Goal: Navigation & Orientation: Find specific page/section

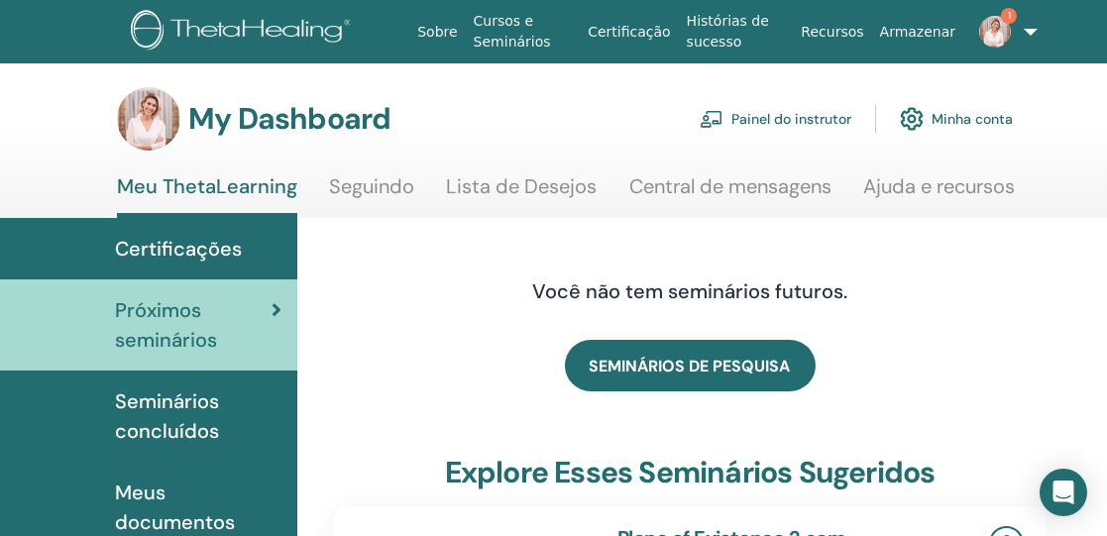
click at [791, 122] on link "Painel do instrutor" at bounding box center [776, 119] width 152 height 44
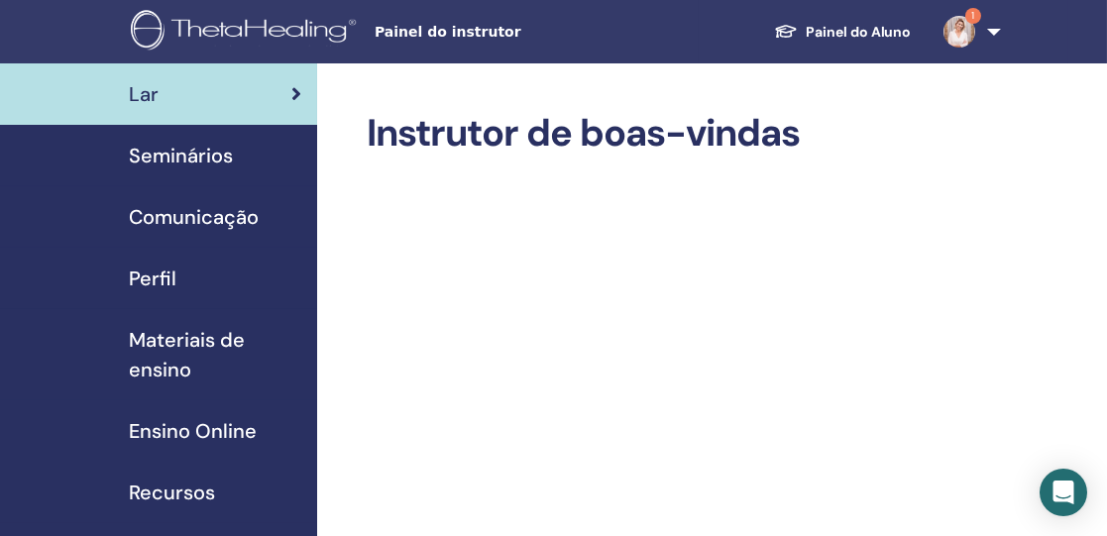
click at [185, 157] on span "Seminários" at bounding box center [181, 156] width 104 height 30
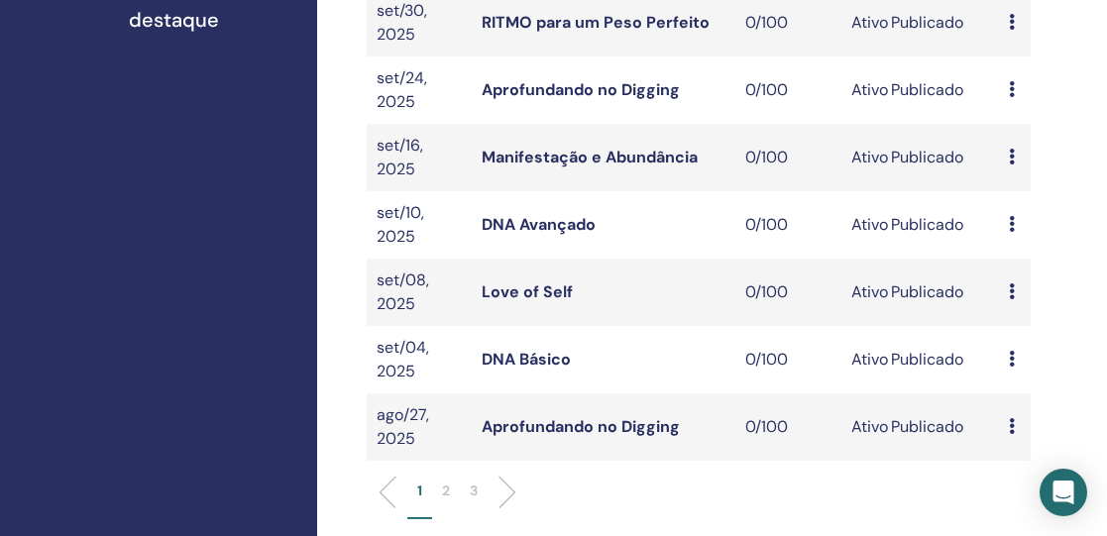
scroll to position [724, 0]
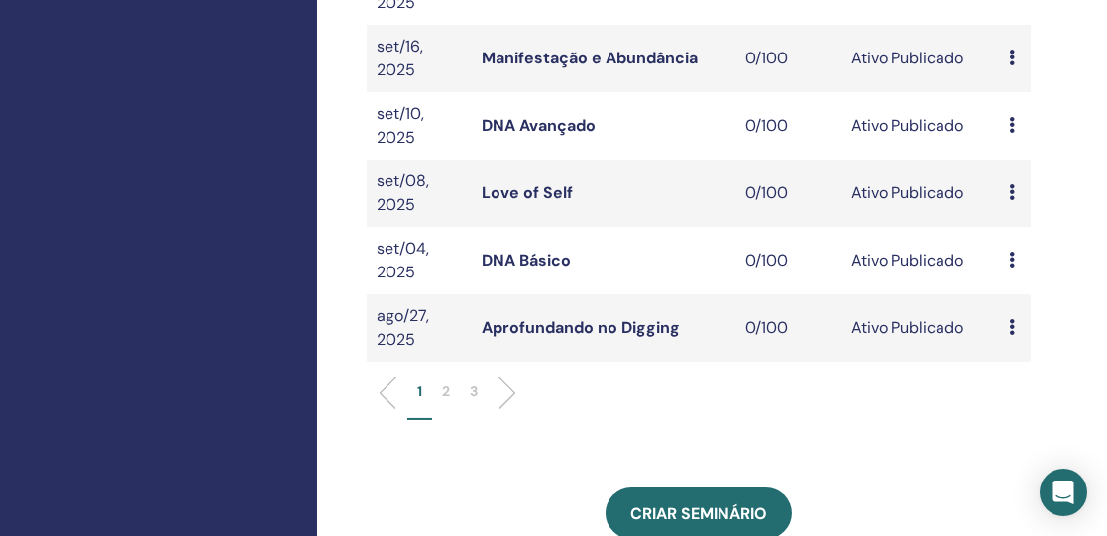
click at [477, 382] on p "3" at bounding box center [474, 392] width 8 height 21
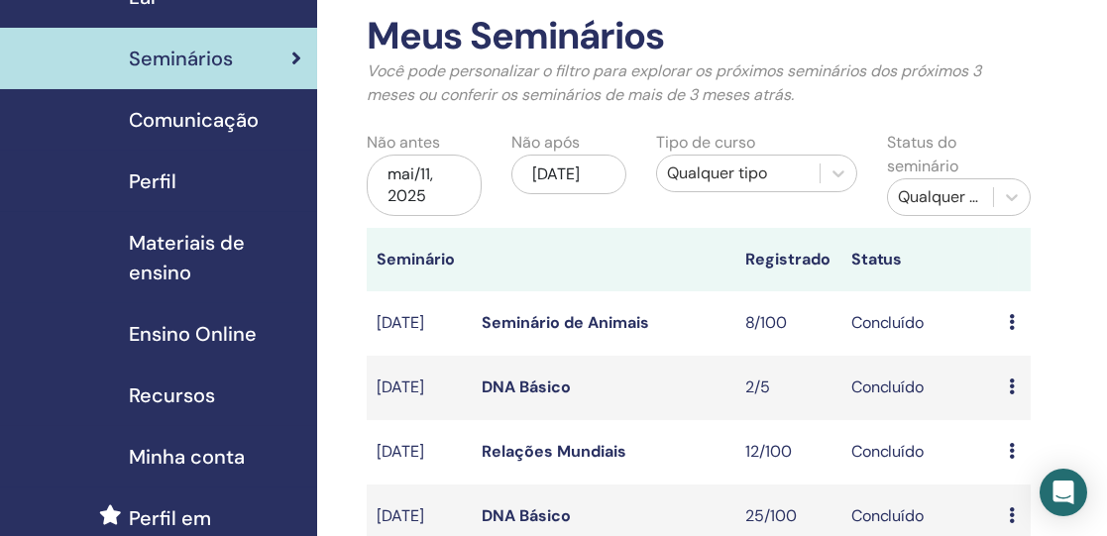
scroll to position [99, 0]
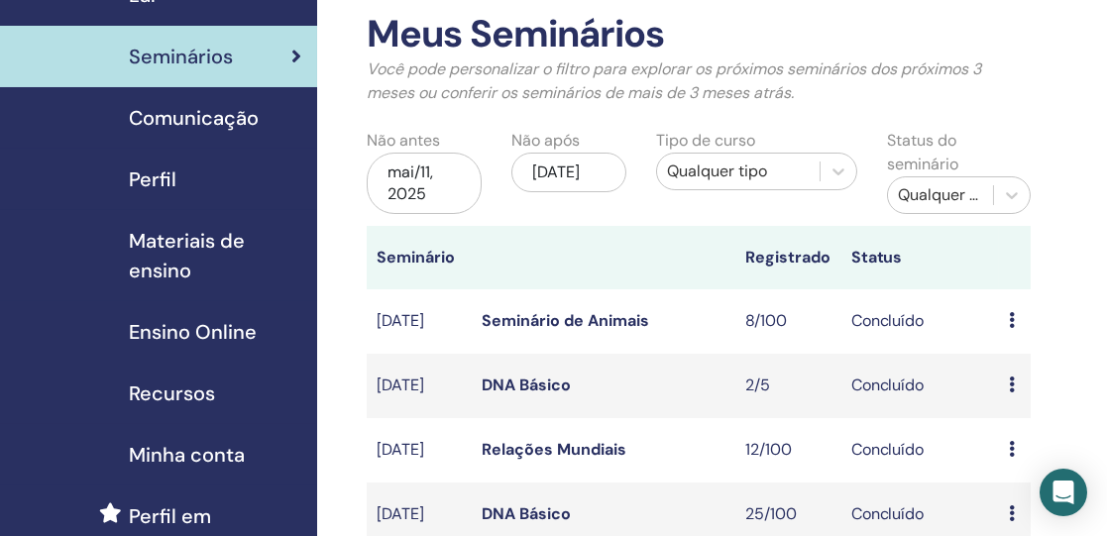
click at [209, 60] on span "Seminários" at bounding box center [181, 57] width 104 height 30
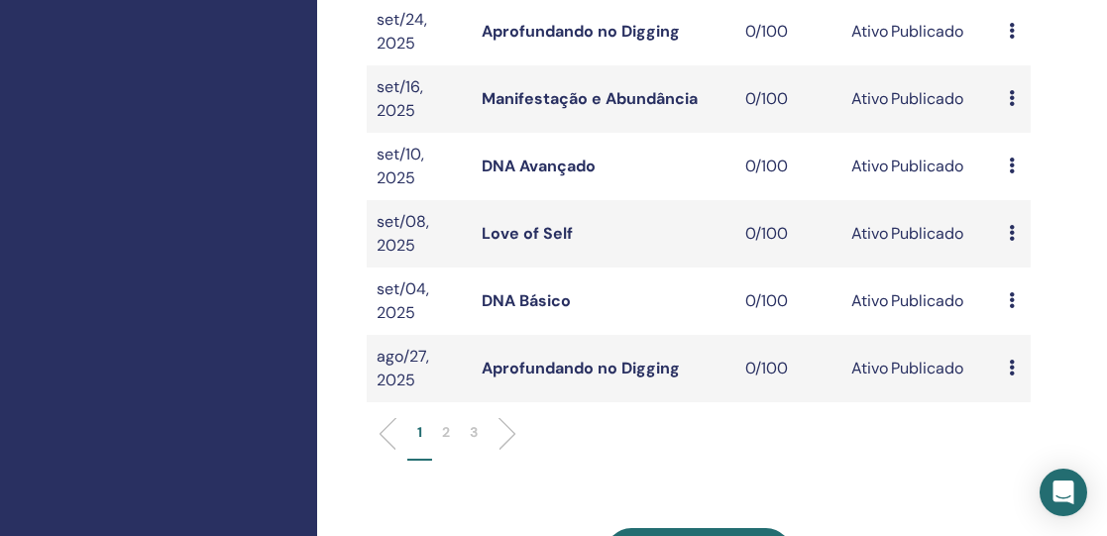
scroll to position [685, 0]
click at [448, 421] on p "2" at bounding box center [446, 431] width 8 height 21
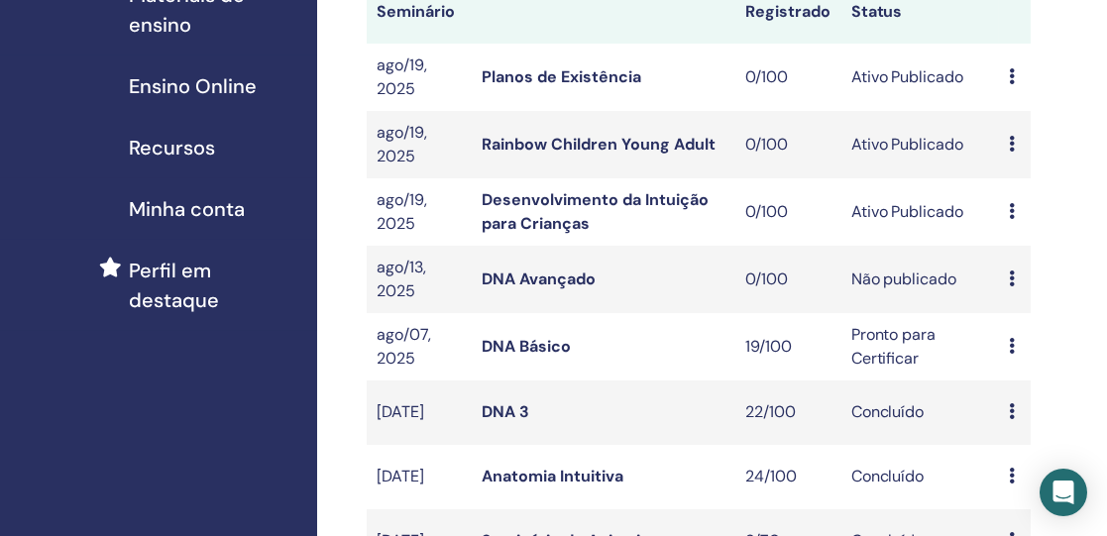
scroll to position [335, 0]
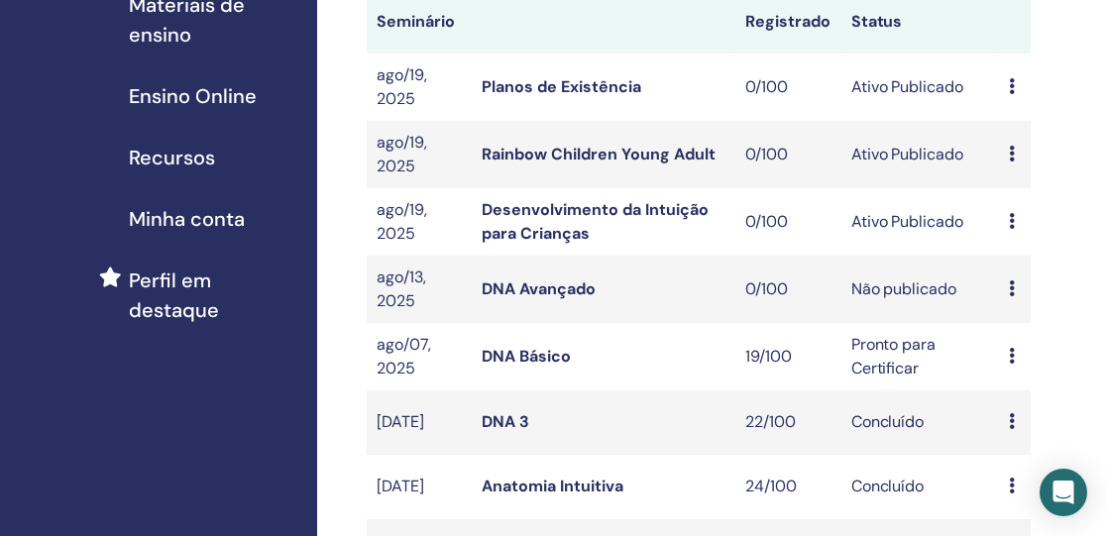
click at [539, 287] on link "DNA Avançado" at bounding box center [539, 288] width 114 height 21
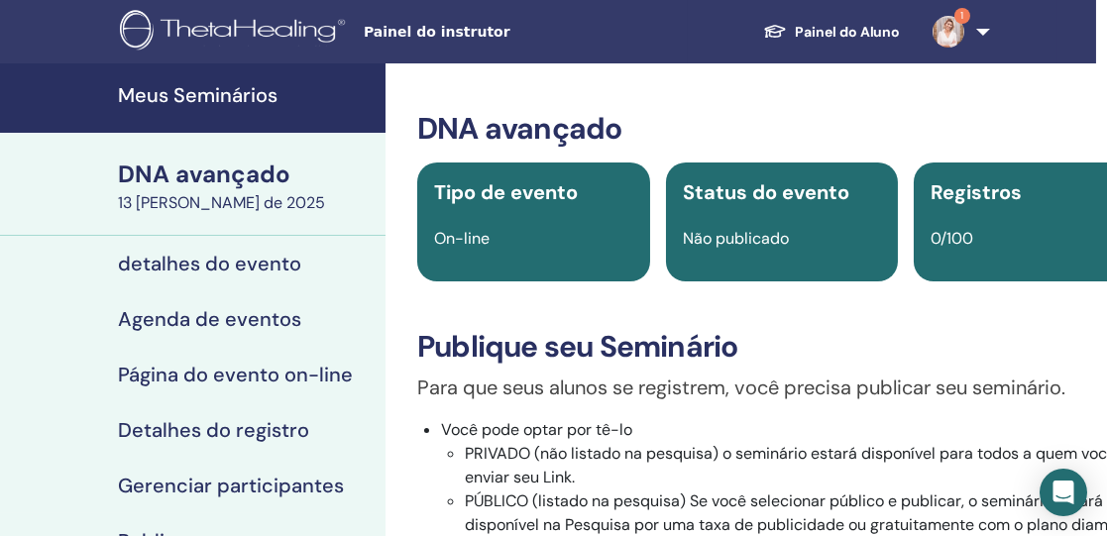
scroll to position [0, 11]
click at [227, 95] on font "Meus Seminários" at bounding box center [198, 95] width 160 height 26
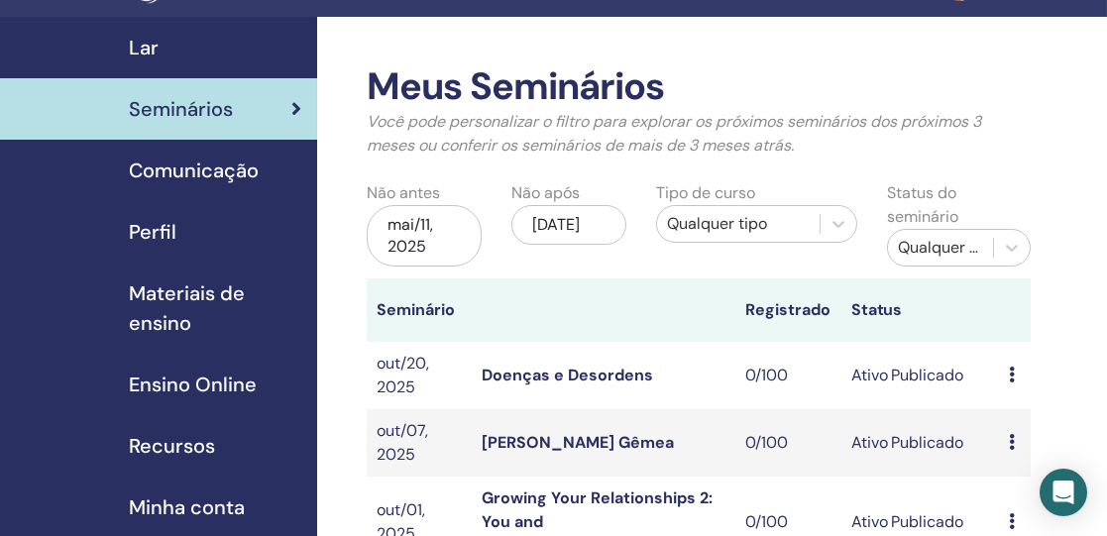
scroll to position [45, 0]
